Goal: Task Accomplishment & Management: Use online tool/utility

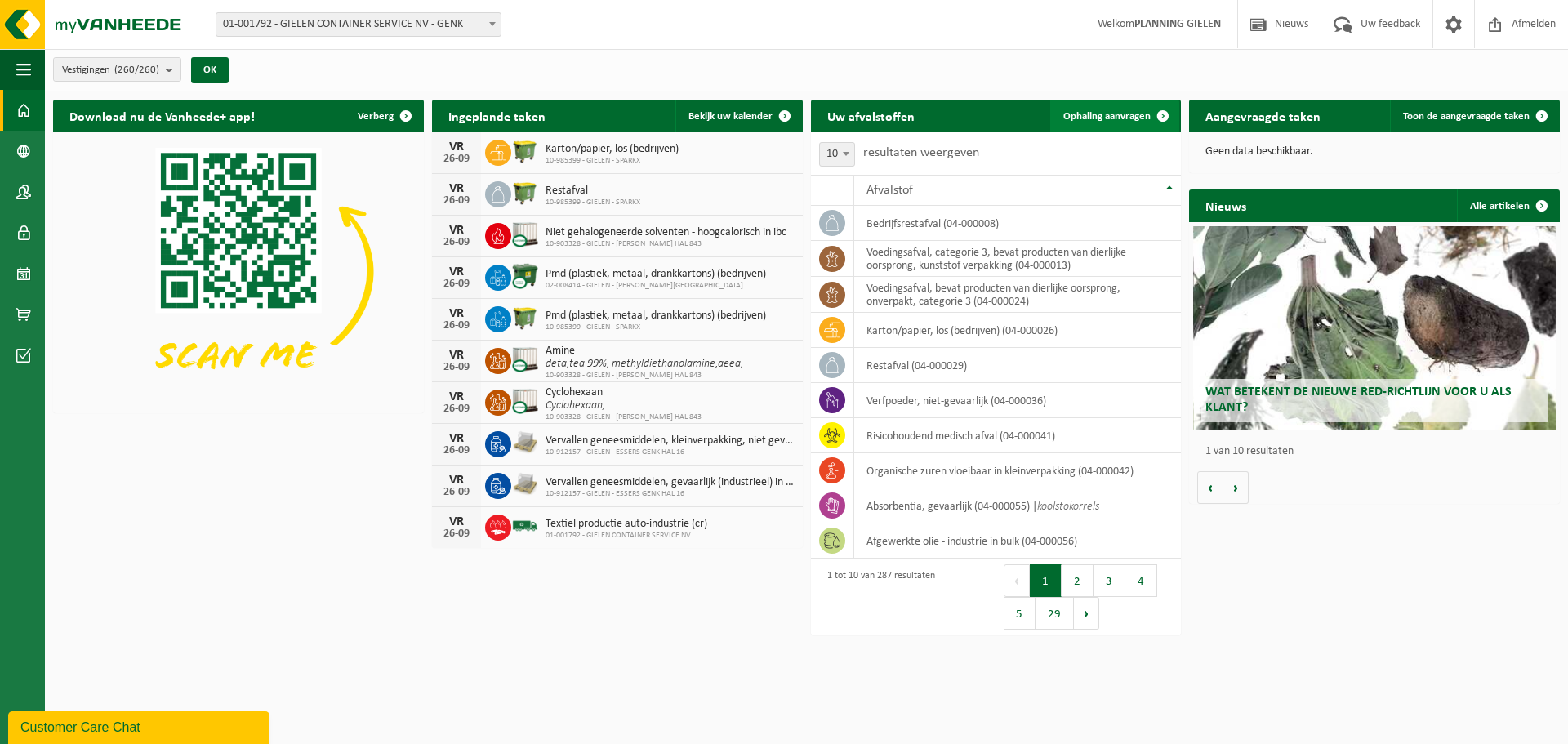
click at [1124, 112] on span "Ophaling aanvragen" at bounding box center [1107, 116] width 88 height 10
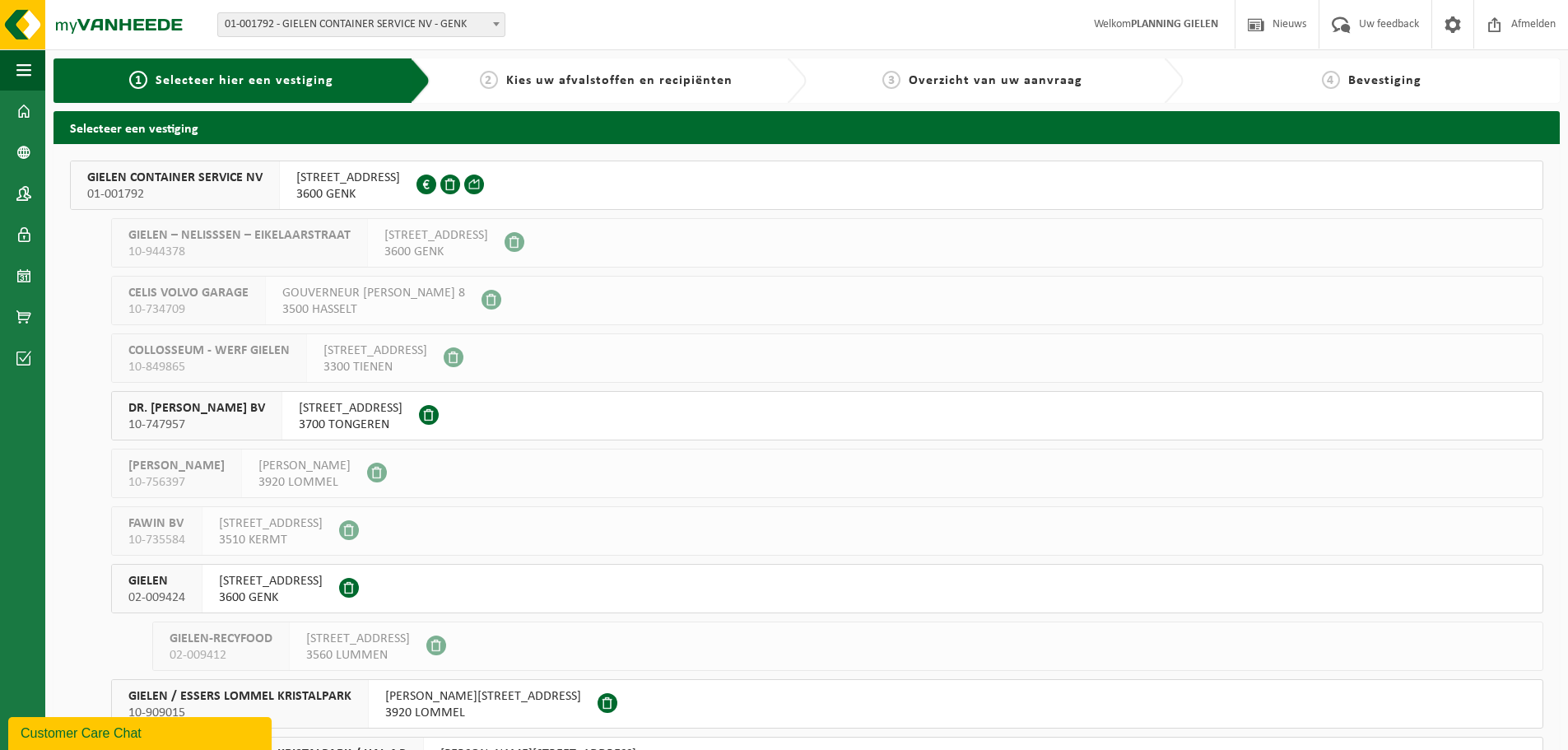
click at [230, 193] on span "01-001792" at bounding box center [175, 194] width 175 height 16
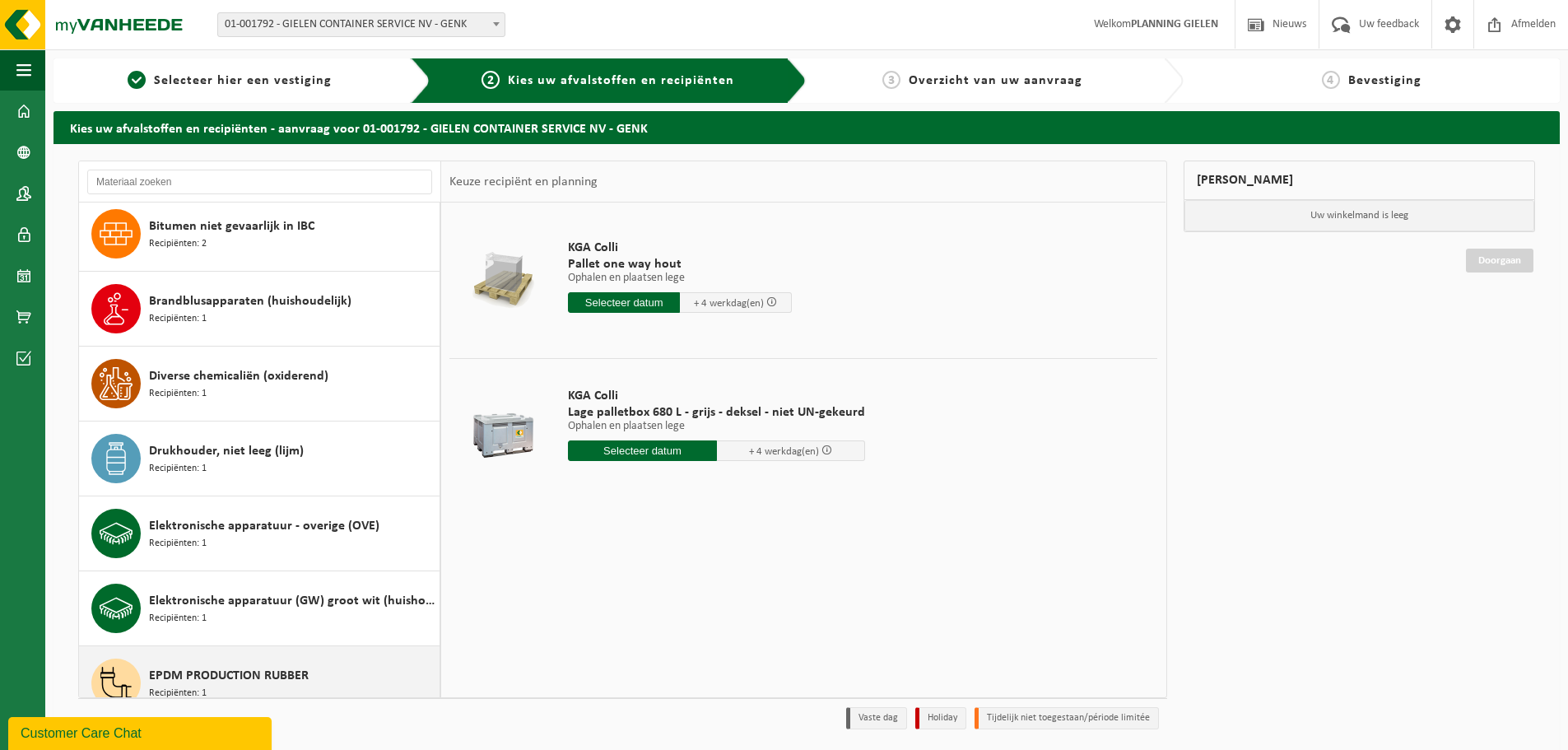
click at [242, 667] on span "EPDM PRODUCTION RUBBER" at bounding box center [229, 675] width 160 height 20
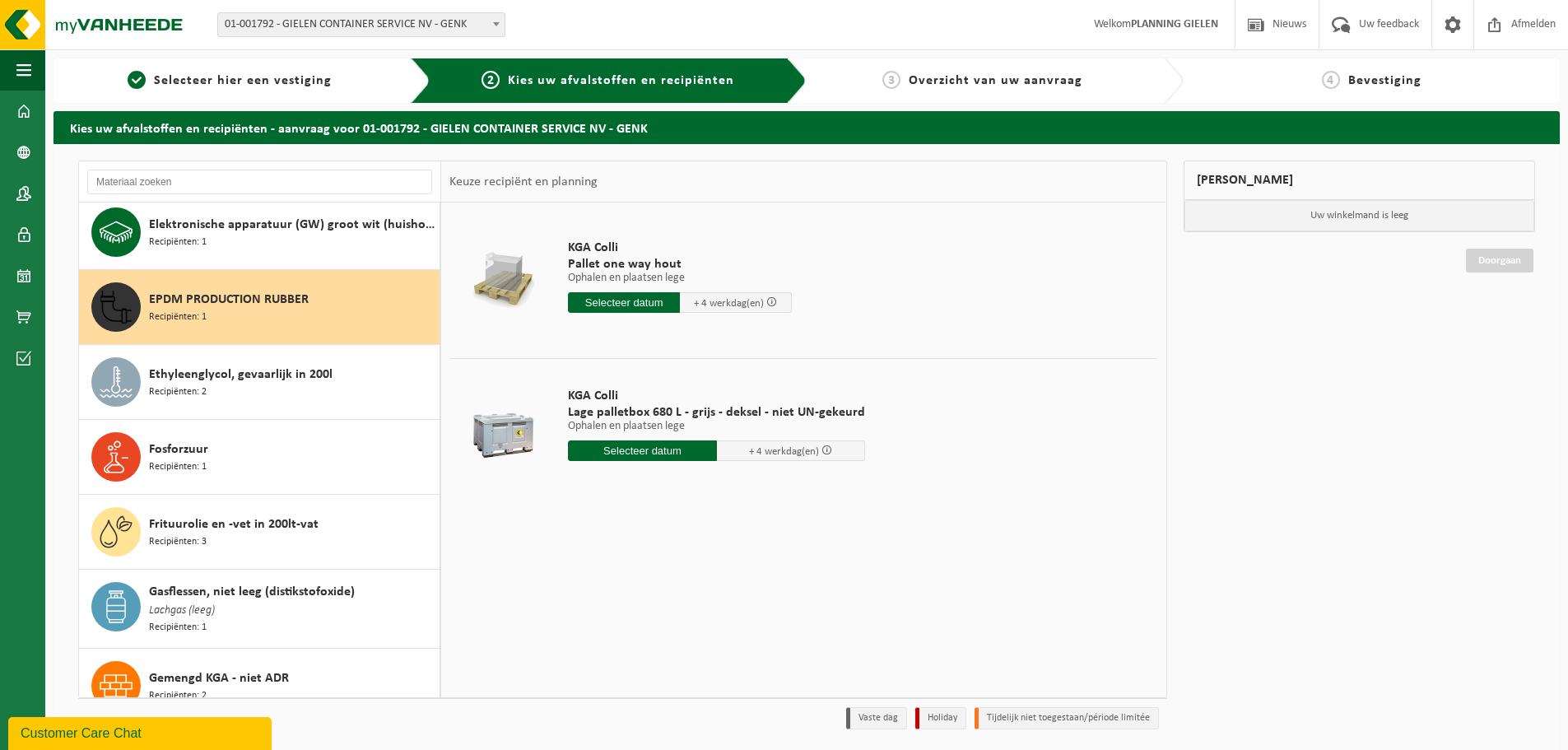
scroll to position [1426, 0]
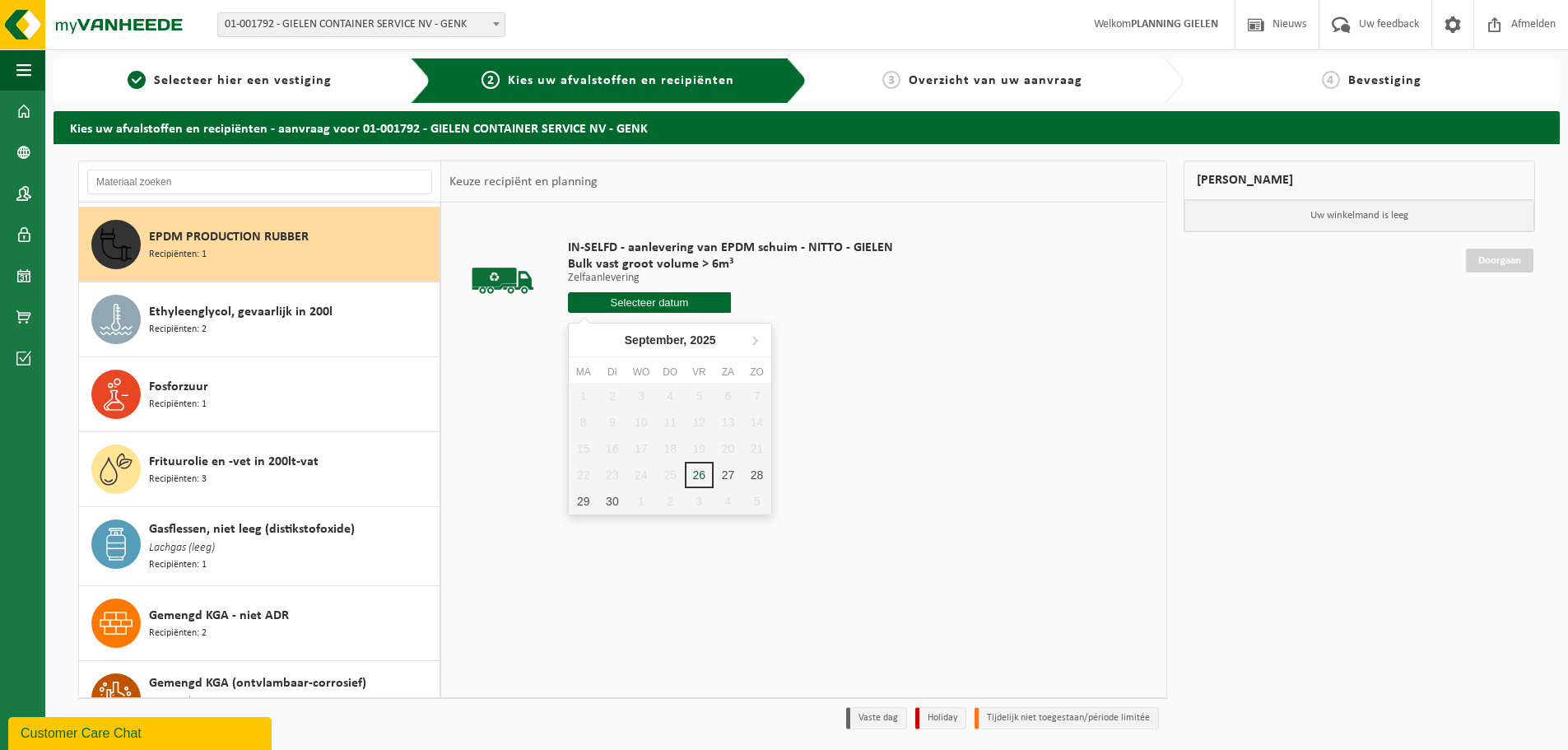
click at [673, 300] on input "text" at bounding box center [648, 302] width 163 height 21
click at [591, 494] on div "29" at bounding box center [583, 501] width 29 height 27
type input "Van 2025-09-29"
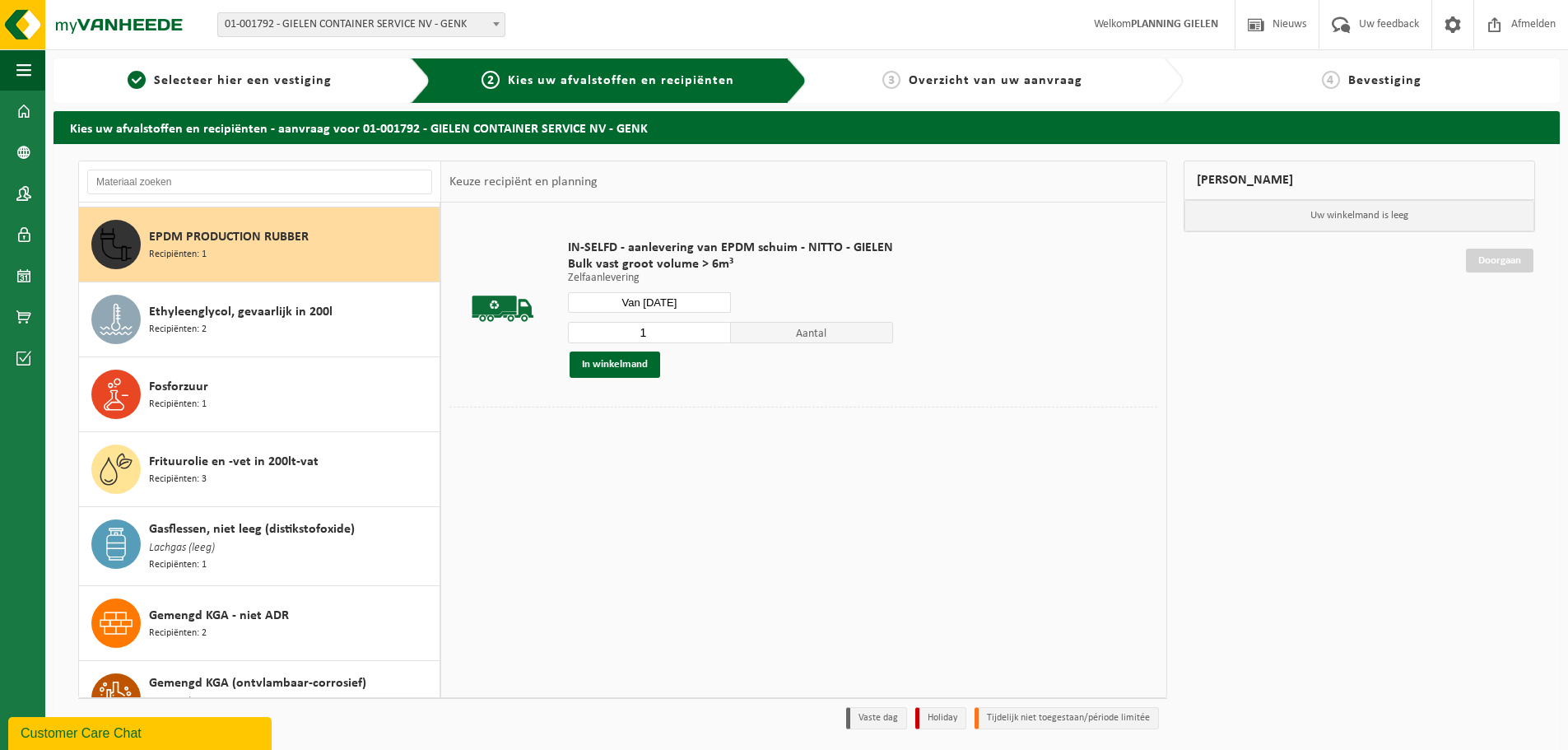
click at [712, 326] on input "1" at bounding box center [648, 332] width 163 height 22
type input "2"
click at [713, 327] on input "2" at bounding box center [648, 332] width 163 height 22
click at [635, 371] on button "In winkelmand" at bounding box center [614, 365] width 90 height 27
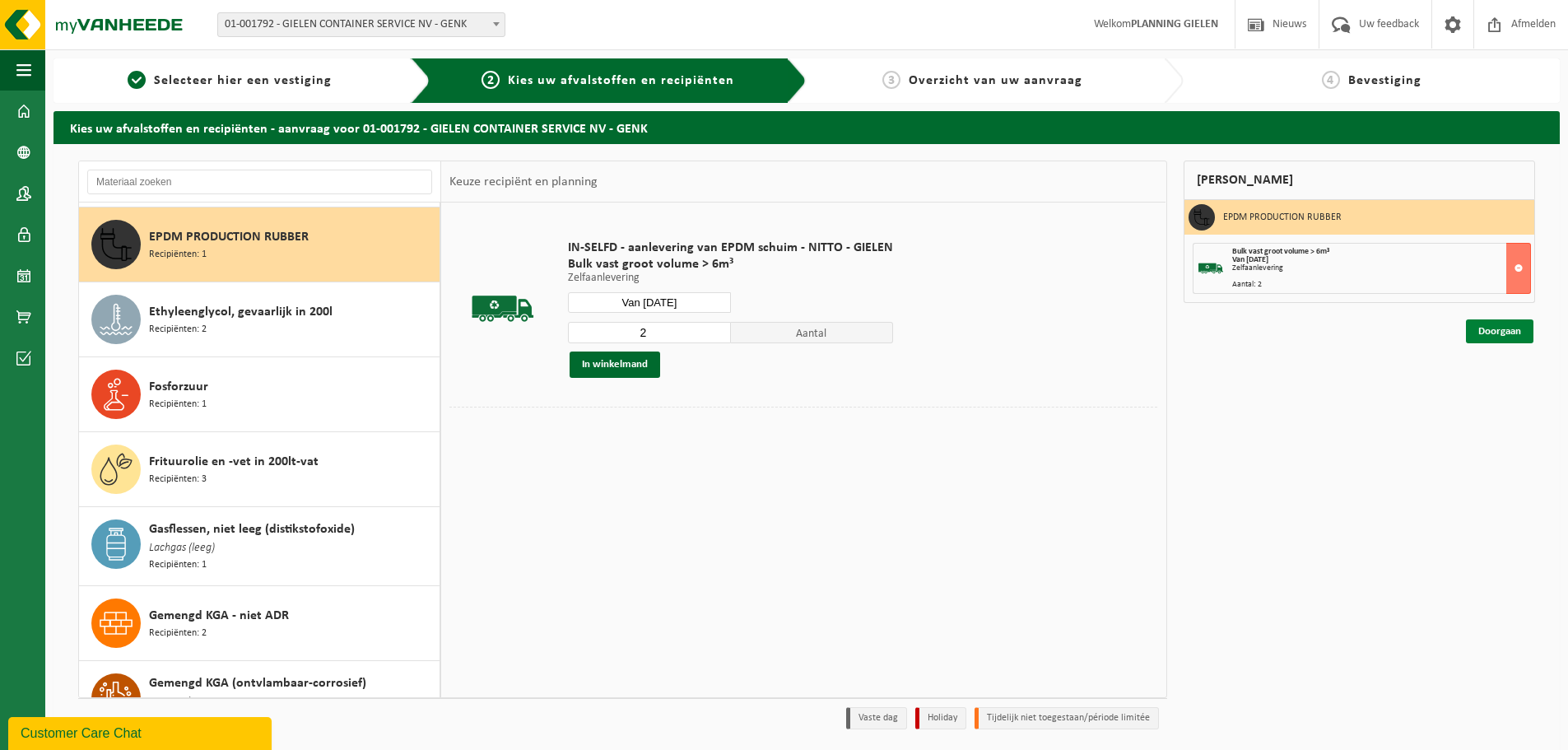
click at [1504, 328] on link "Doorgaan" at bounding box center [1500, 331] width 68 height 24
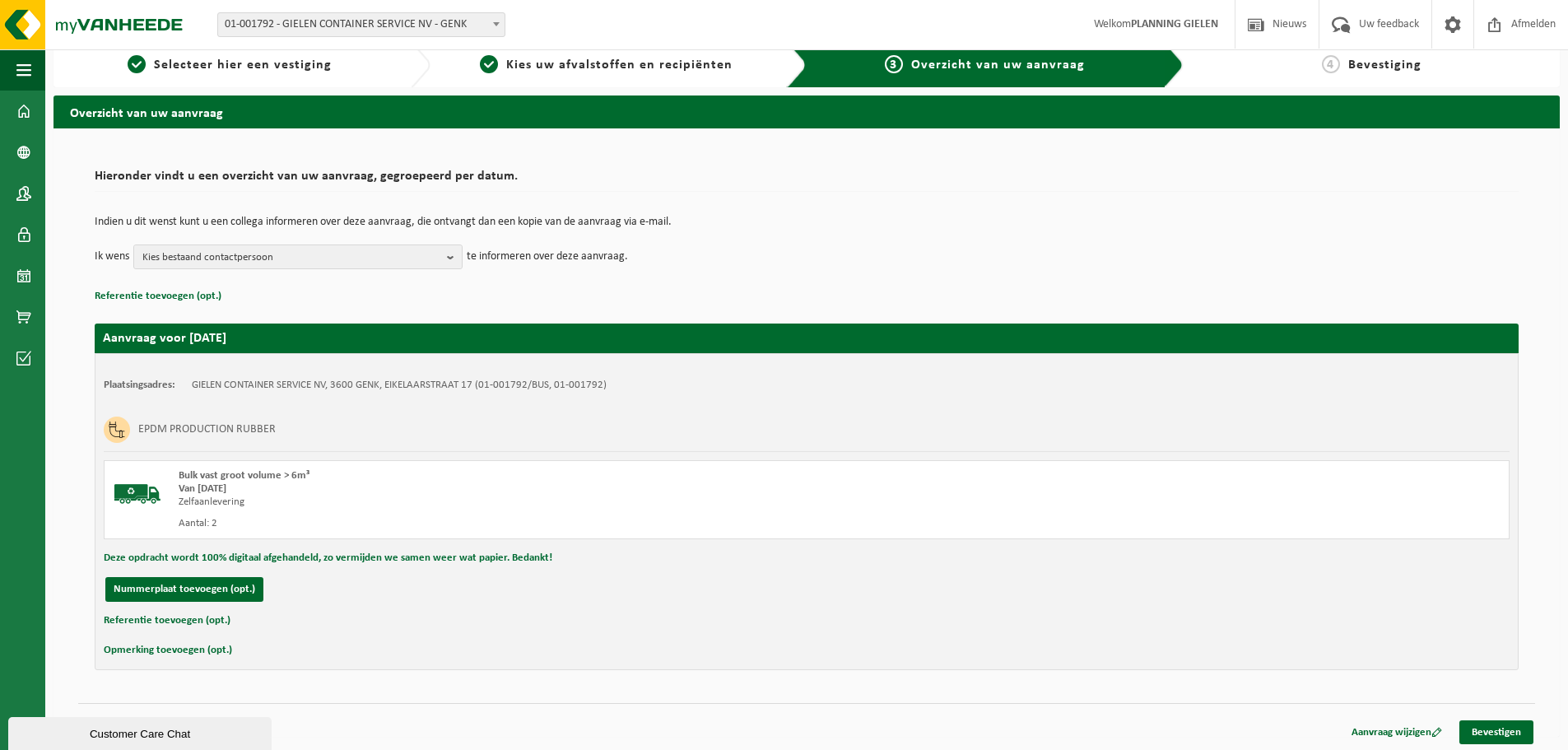
scroll to position [19, 0]
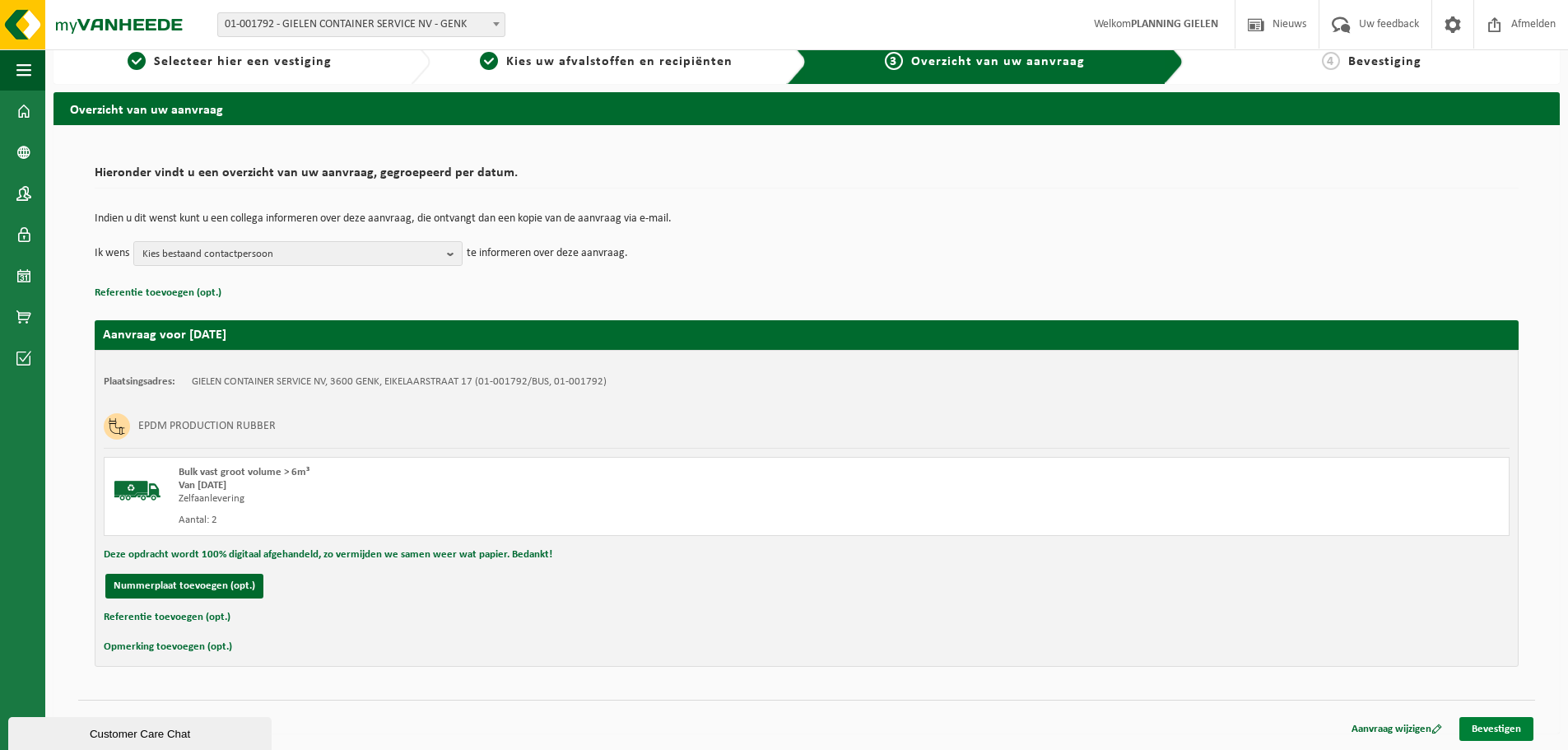
click at [1502, 723] on link "Bevestigen" at bounding box center [1497, 728] width 74 height 24
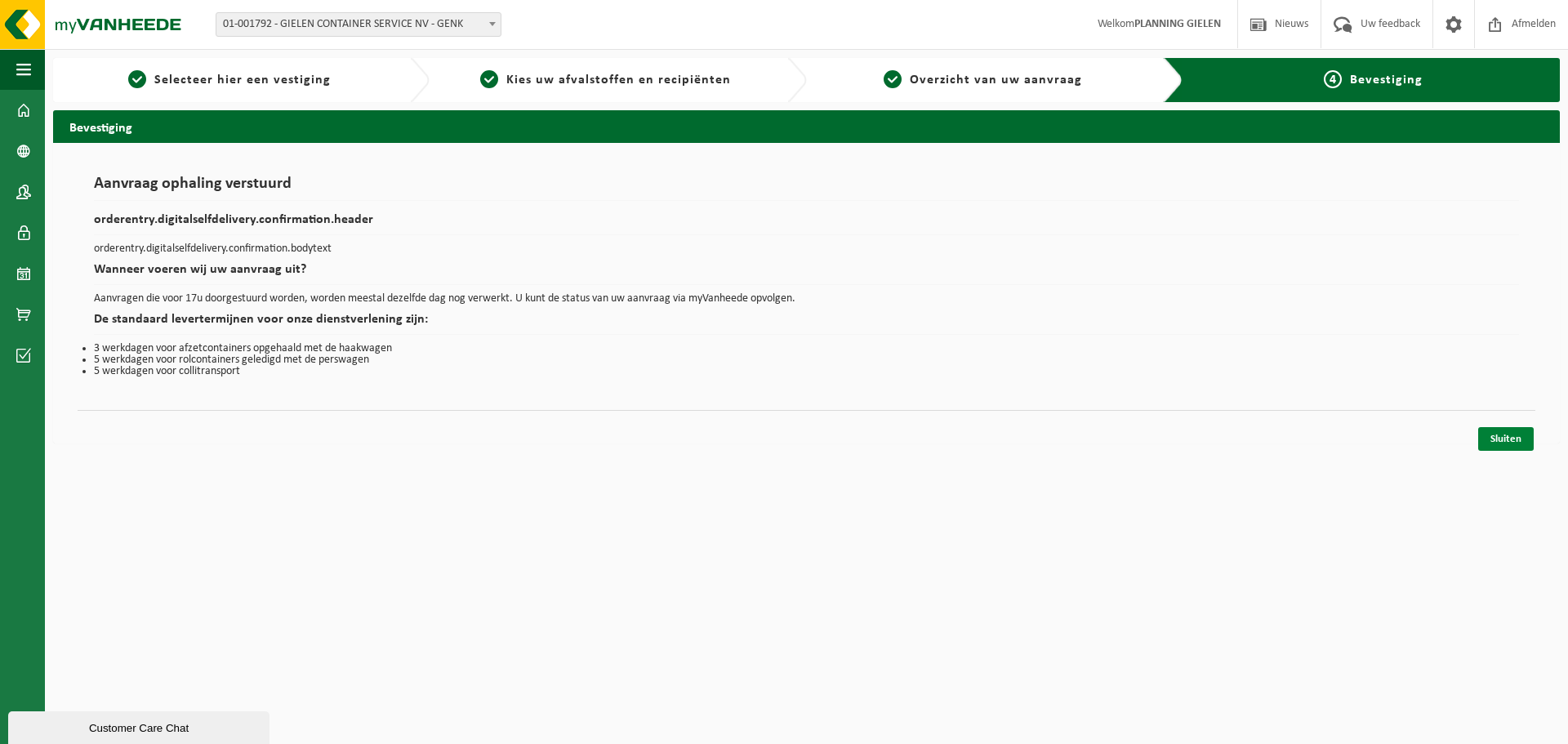
click at [1508, 446] on link "Sluiten" at bounding box center [1506, 438] width 56 height 24
